Goal: Information Seeking & Learning: Learn about a topic

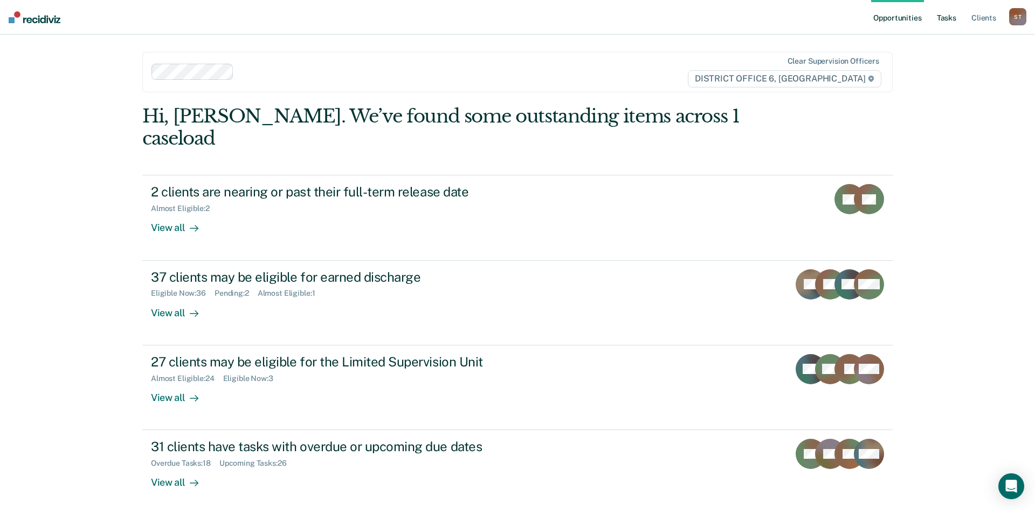
click at [944, 23] on link "Tasks" at bounding box center [947, 17] width 24 height 35
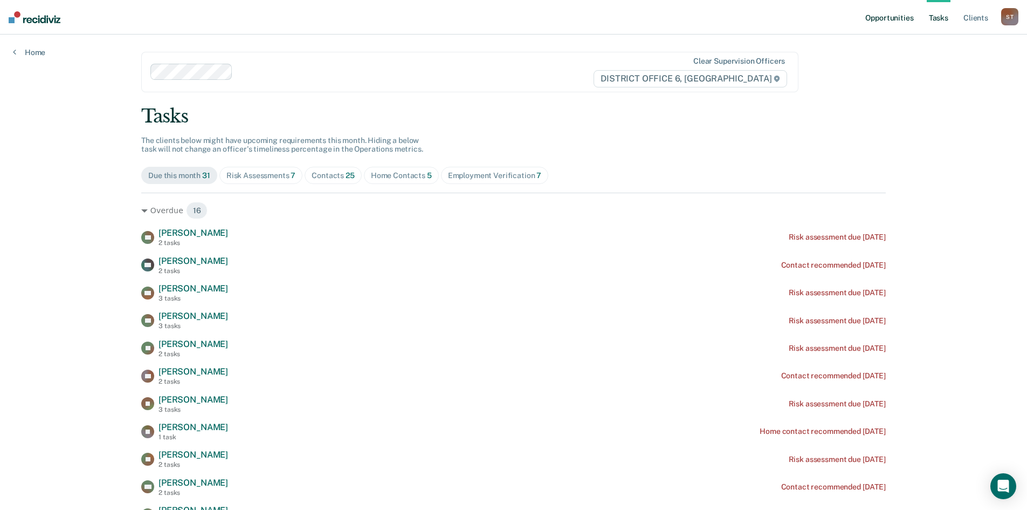
click at [892, 12] on link "Opportunities" at bounding box center [889, 17] width 52 height 35
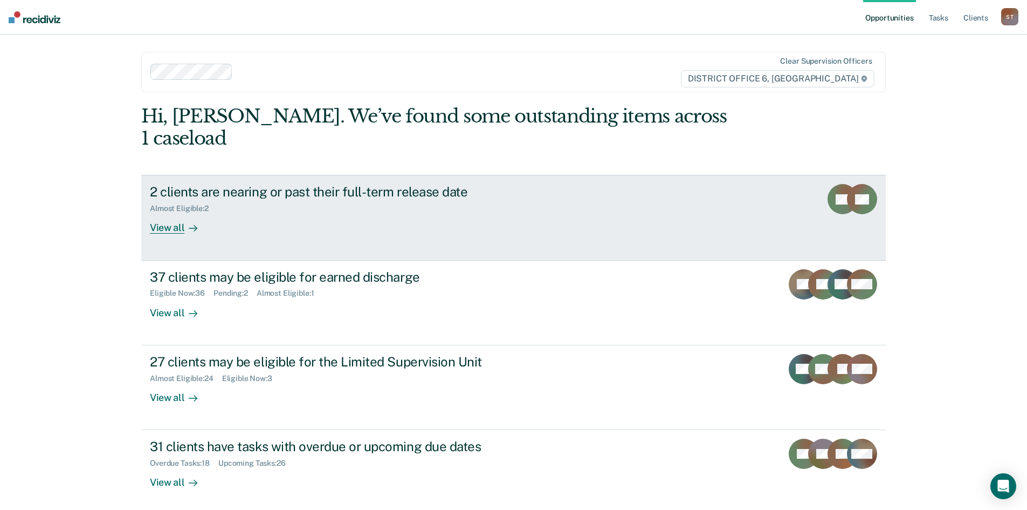
click at [170, 213] on div "View all" at bounding box center [180, 223] width 60 height 21
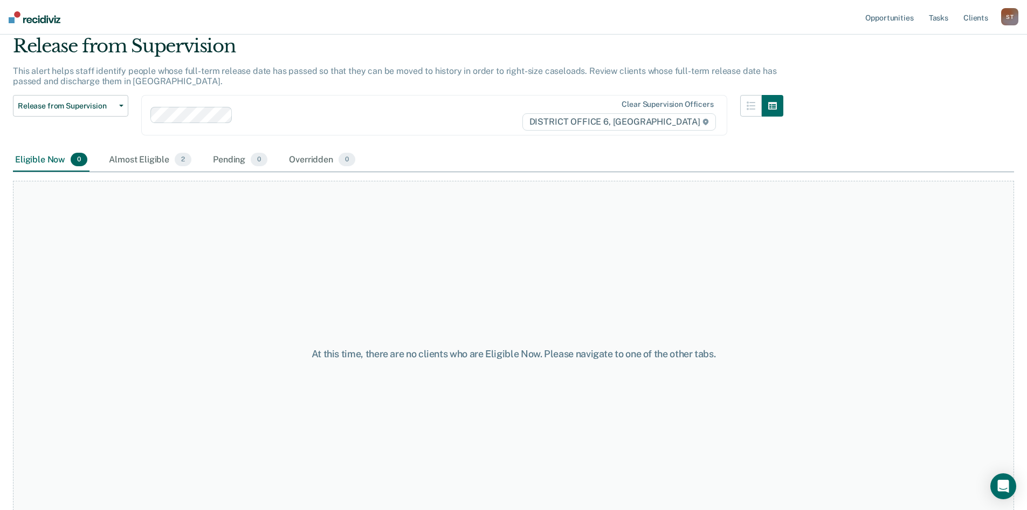
scroll to position [56, 0]
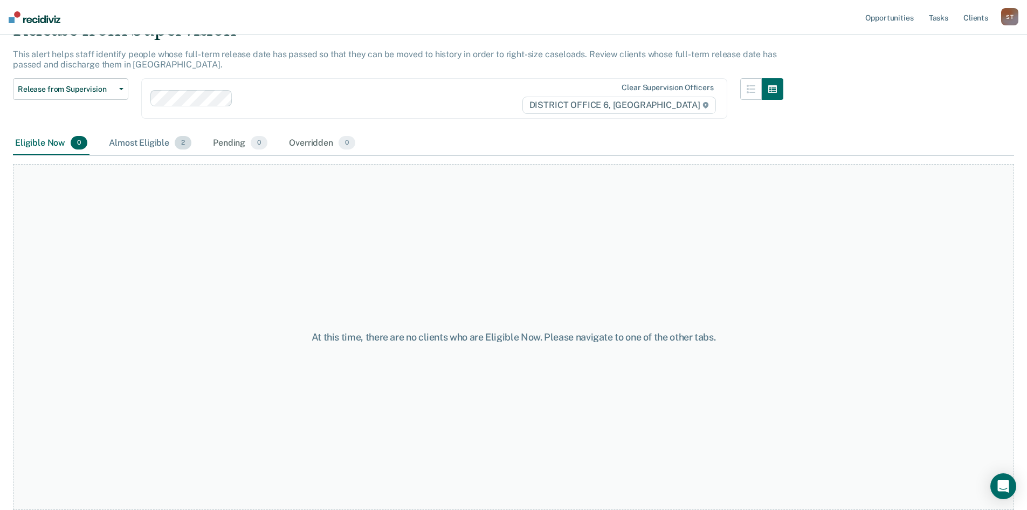
click at [122, 145] on div "Almost Eligible 2" at bounding box center [150, 144] width 87 height 24
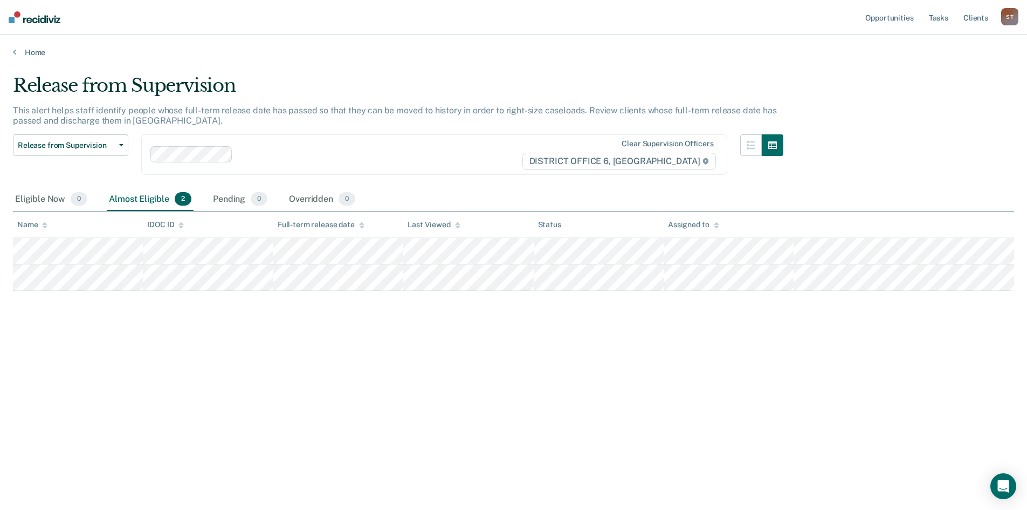
scroll to position [0, 0]
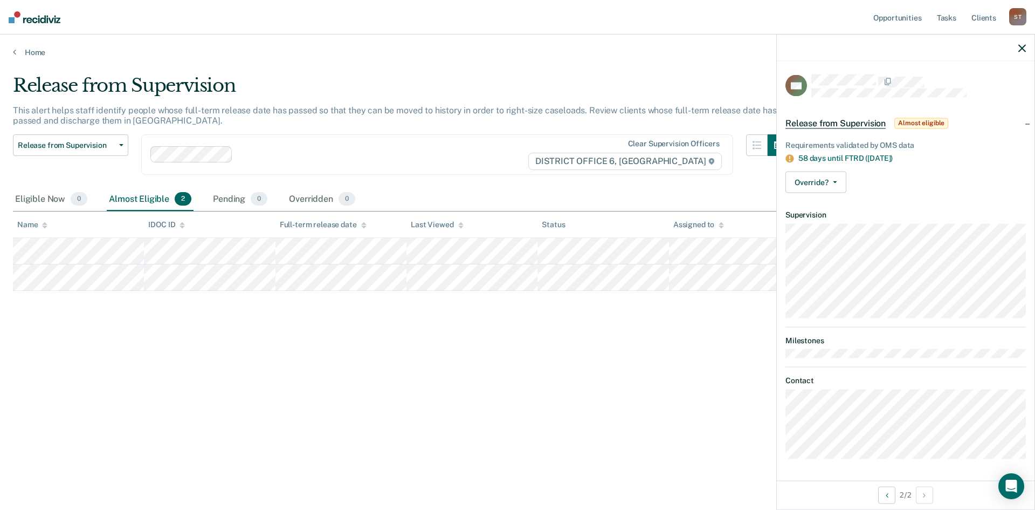
click at [1023, 49] on icon "button" at bounding box center [1023, 48] width 8 height 8
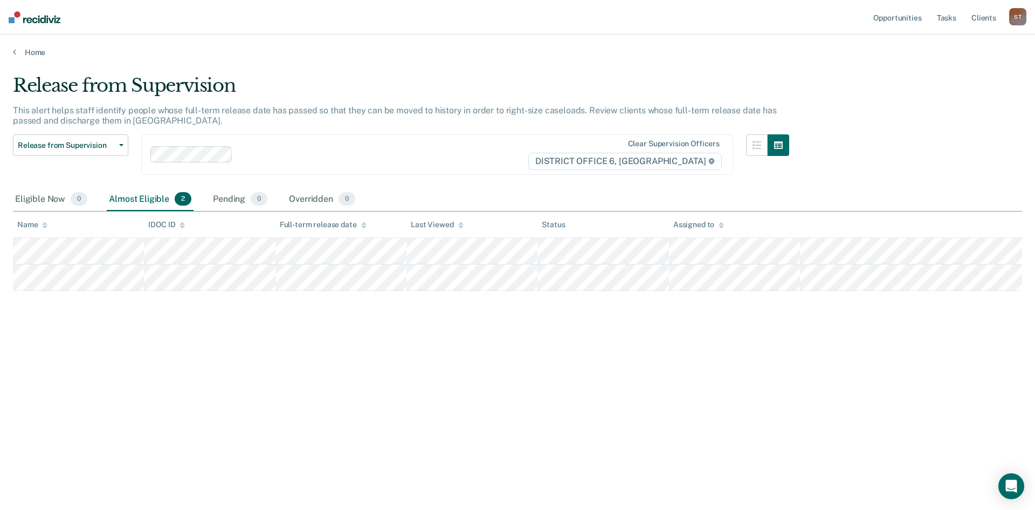
click at [429, 341] on div "Release from Supervision This alert helps staff identify people whose full-term…" at bounding box center [517, 251] width 1009 height 354
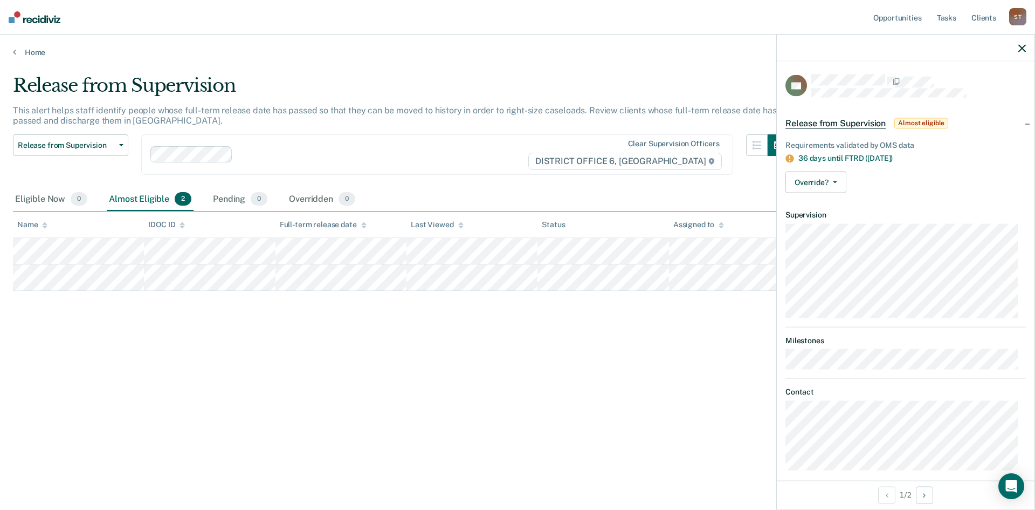
click at [490, 381] on div "Release from Supervision This alert helps staff identify people whose full-term…" at bounding box center [517, 251] width 1009 height 354
click at [1023, 48] on icon "button" at bounding box center [1023, 48] width 8 height 8
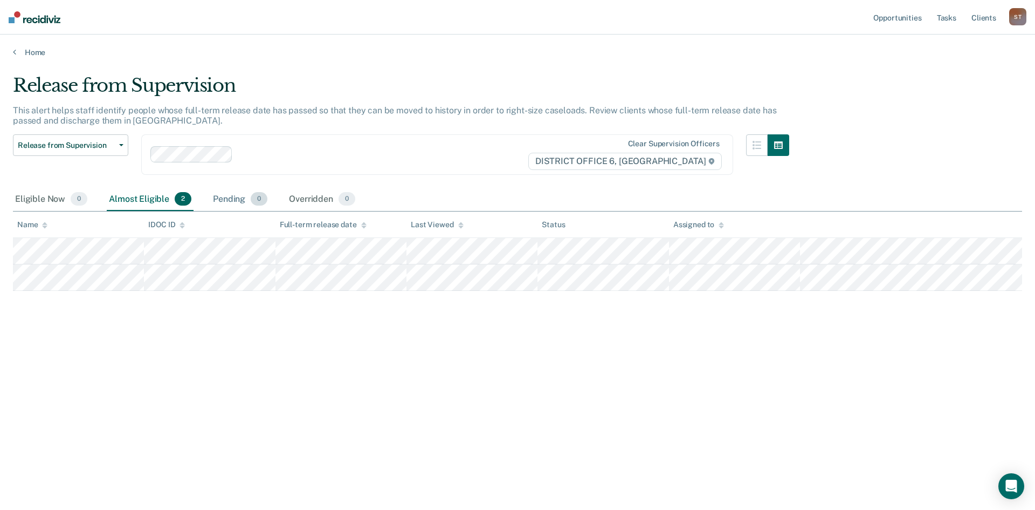
click at [228, 198] on div "Pending 0" at bounding box center [240, 200] width 59 height 24
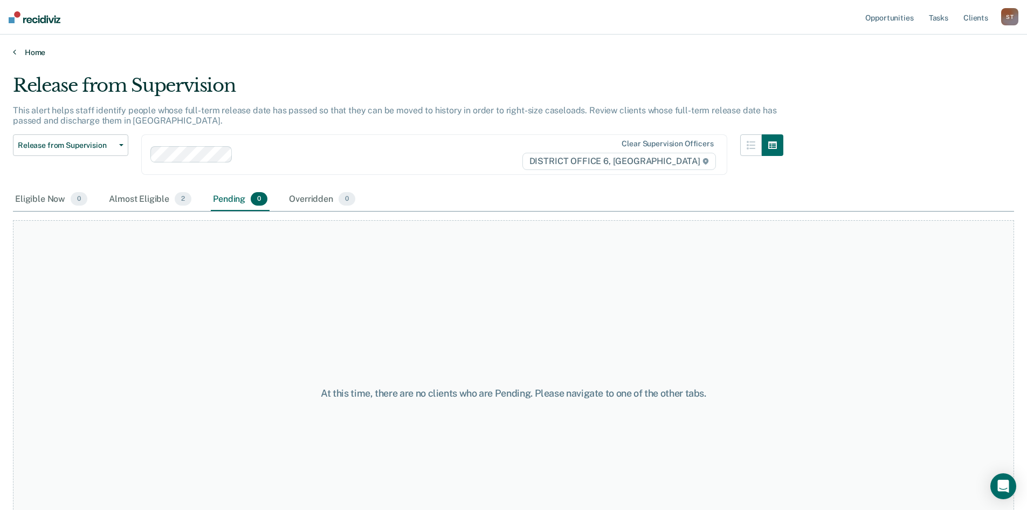
click at [15, 50] on icon at bounding box center [14, 51] width 3 height 9
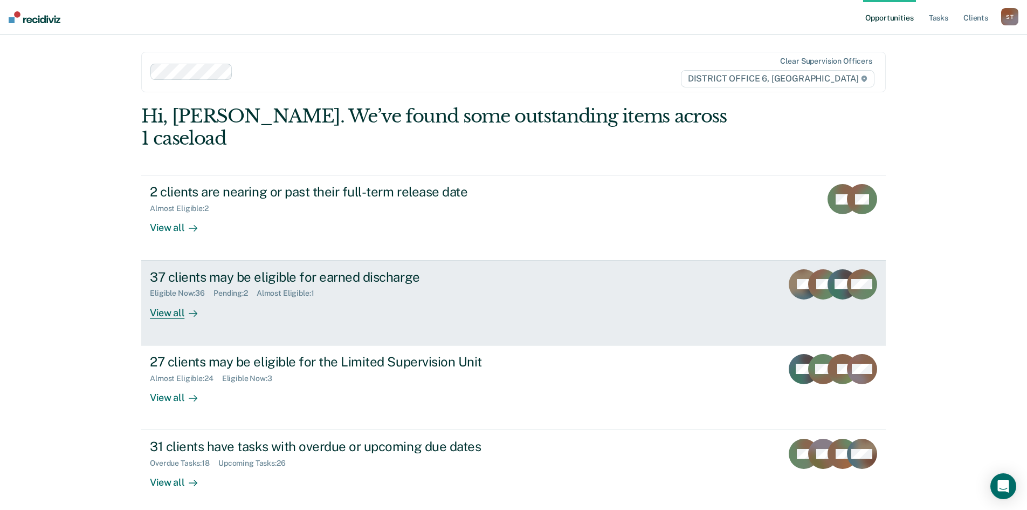
click at [156, 298] on link "37 clients may be eligible for earned discharge Eligible Now : 36 Pending : 2 A…" at bounding box center [513, 302] width 745 height 85
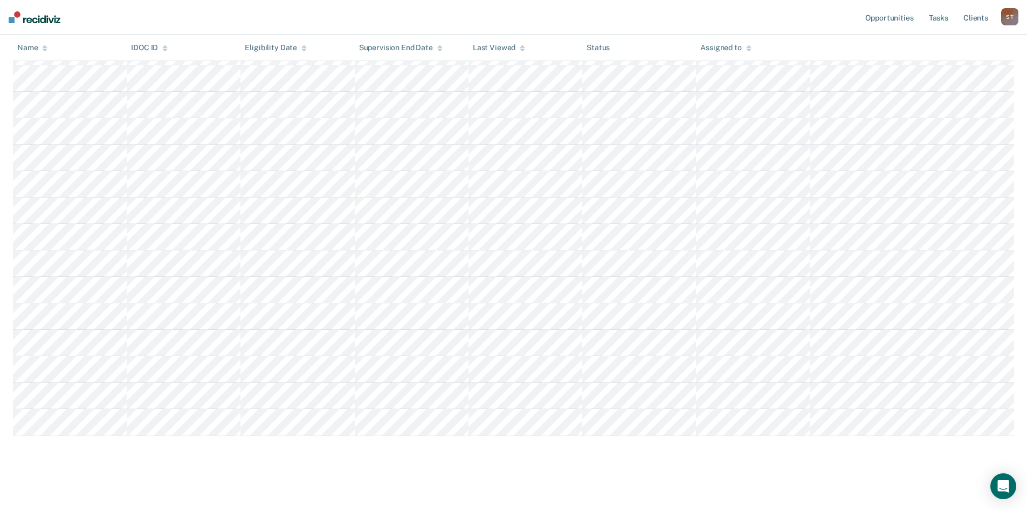
scroll to position [757, 0]
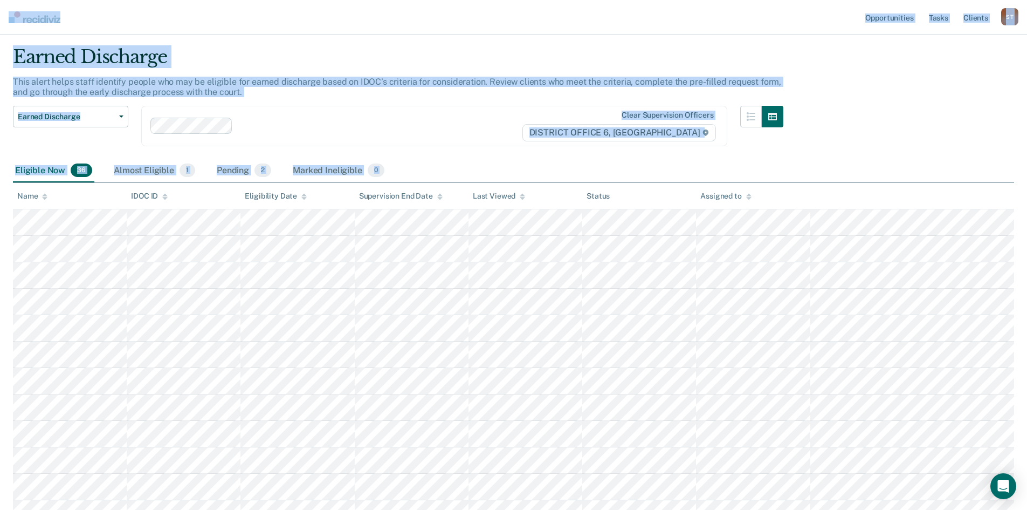
scroll to position [0, 0]
